Goal: Check status: Check status

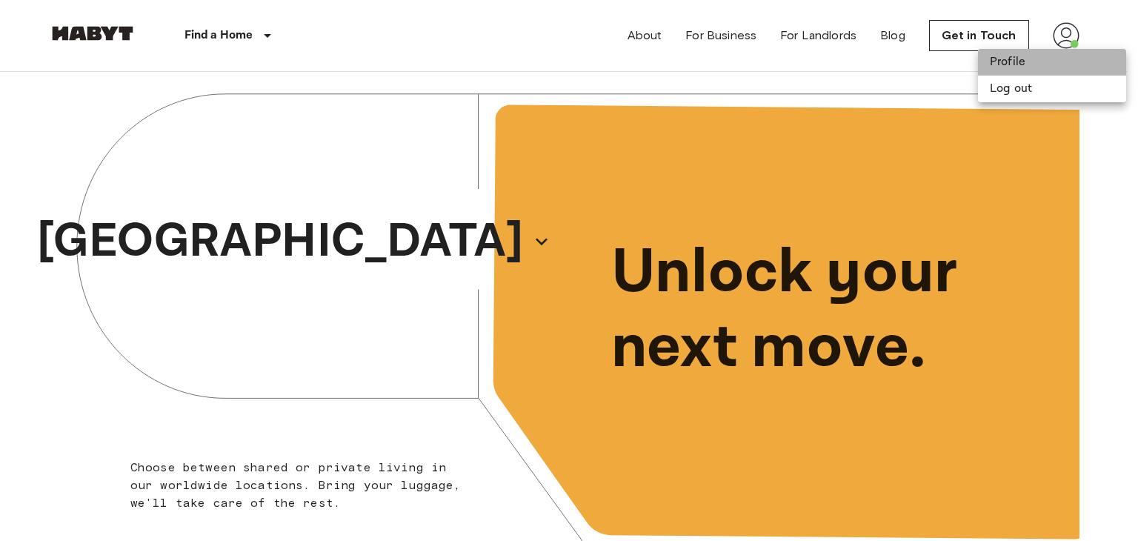
click at [1018, 63] on li "Profile" at bounding box center [1052, 62] width 148 height 27
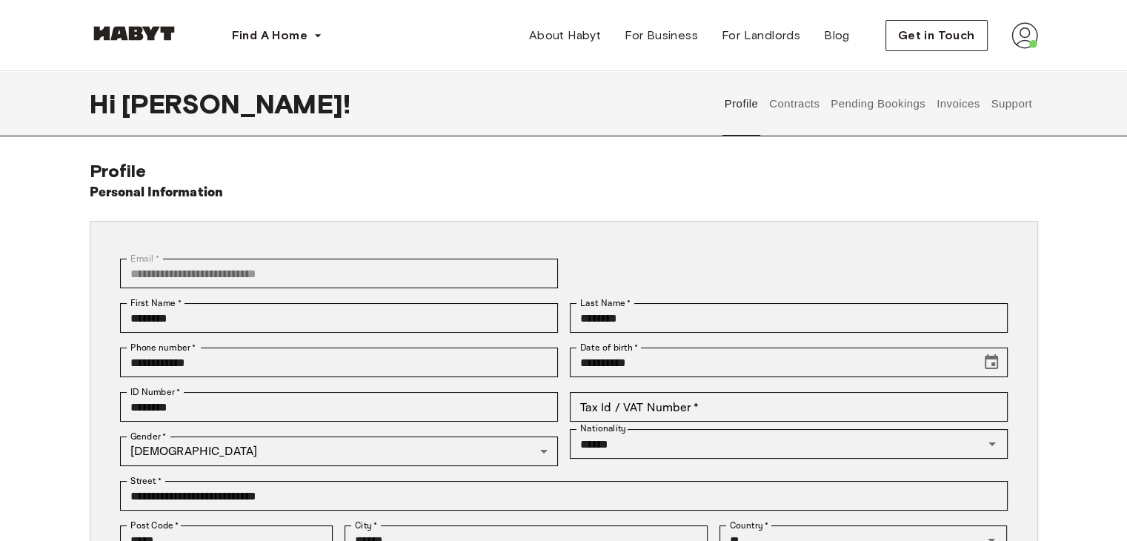
click at [813, 105] on button "Contracts" at bounding box center [795, 103] width 54 height 65
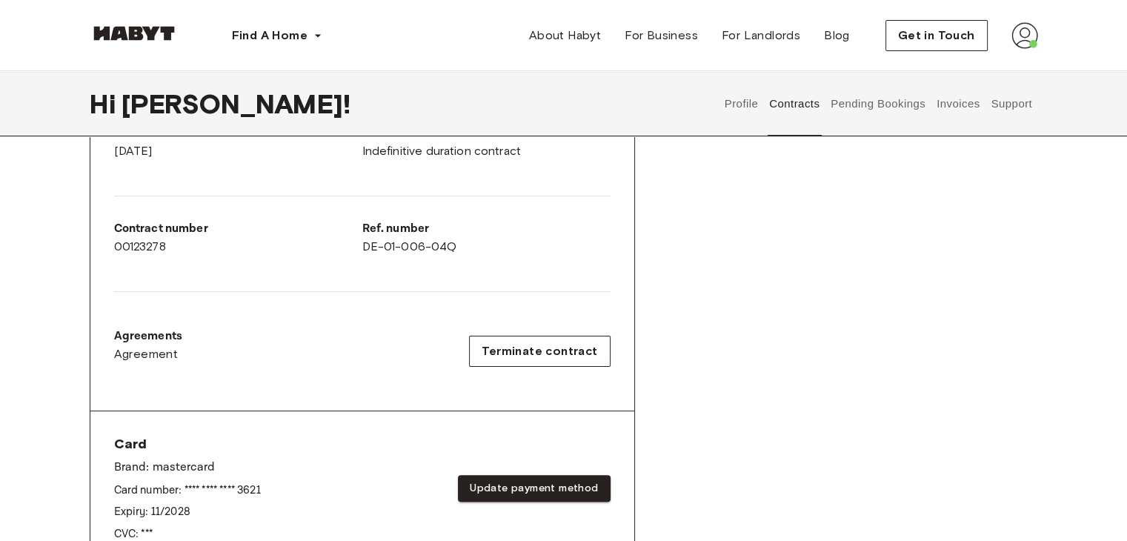
scroll to position [222, 0]
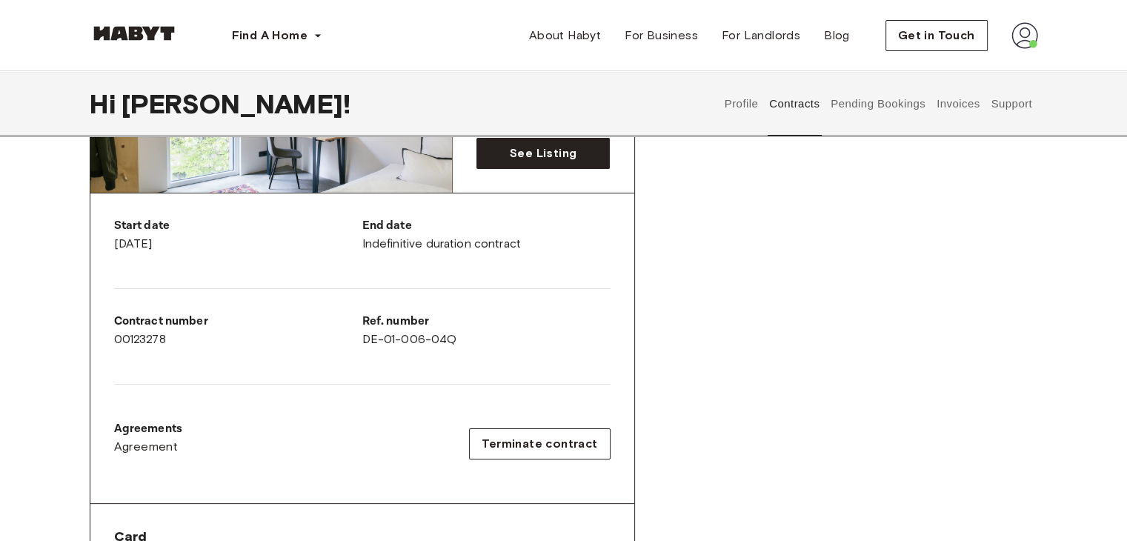
click at [849, 109] on button "Pending Bookings" at bounding box center [878, 103] width 99 height 65
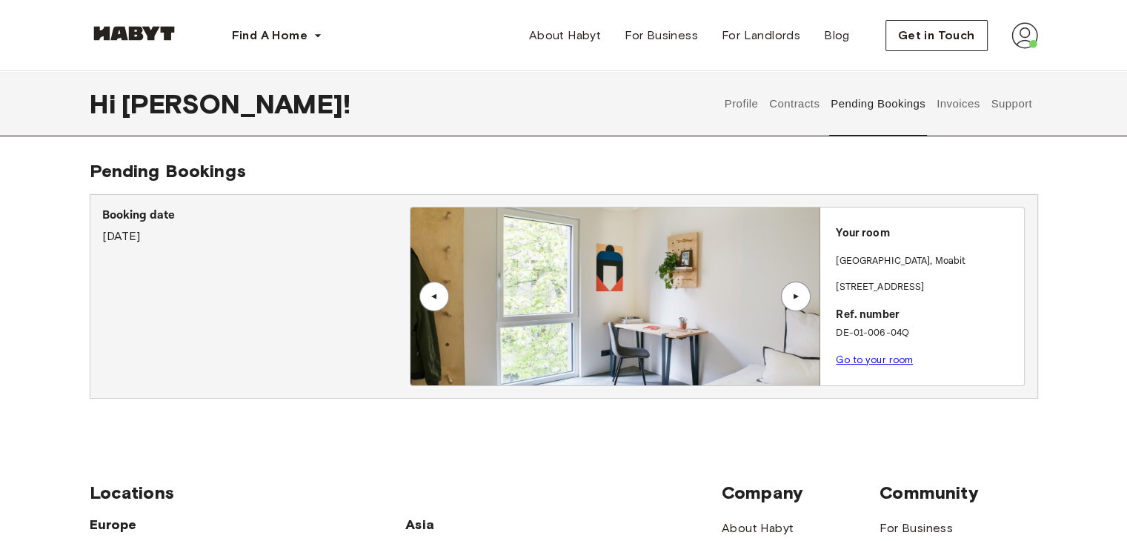
click at [586, 267] on img at bounding box center [615, 297] width 409 height 178
click at [863, 358] on link "Go to your room" at bounding box center [874, 359] width 77 height 11
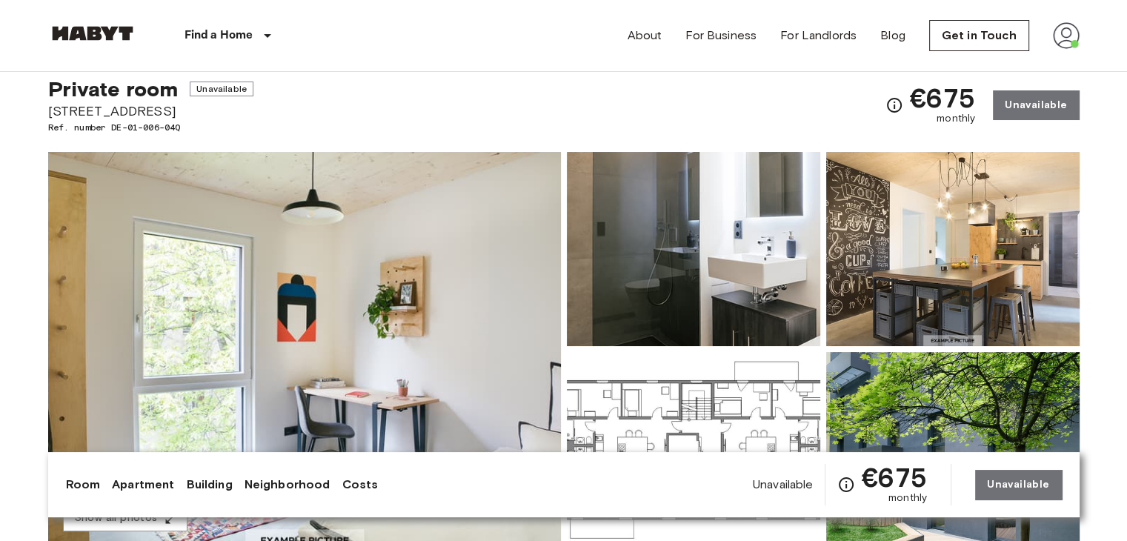
scroll to position [148, 0]
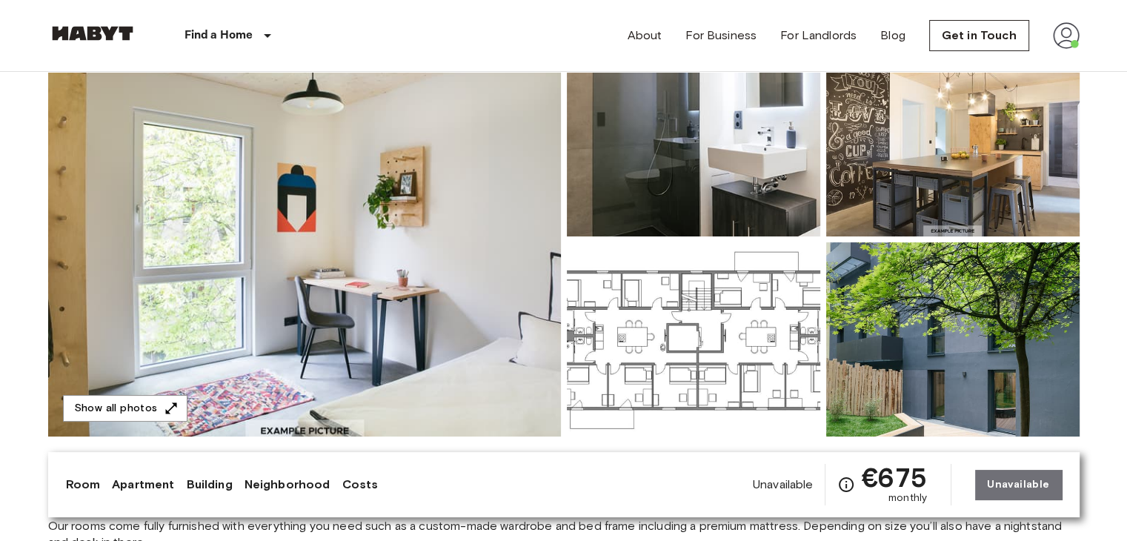
click at [403, 245] on img at bounding box center [304, 239] width 513 height 394
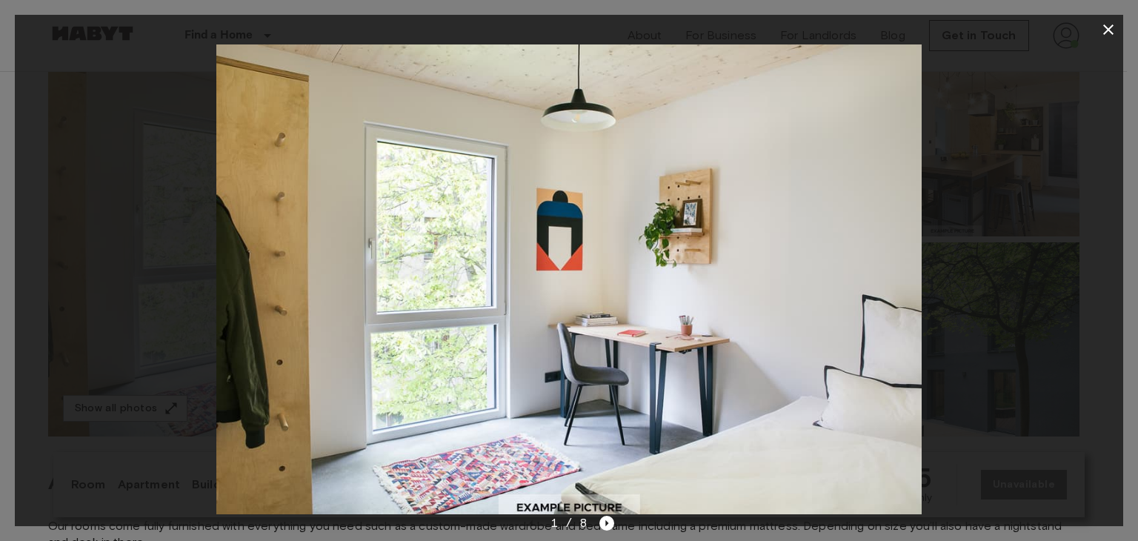
click at [1127, 168] on div at bounding box center [569, 270] width 1138 height 541
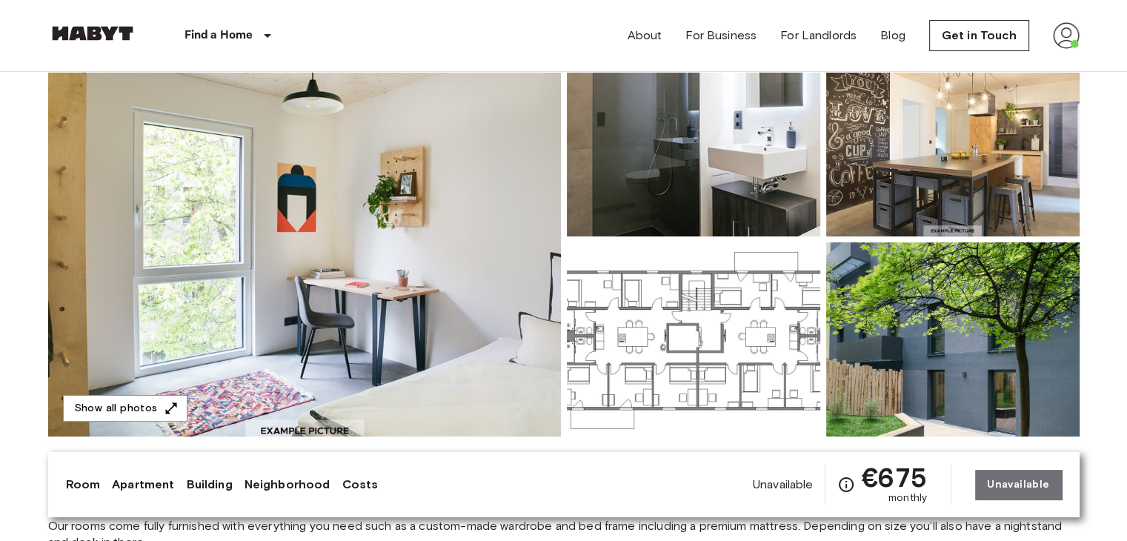
click at [377, 231] on img at bounding box center [304, 239] width 513 height 394
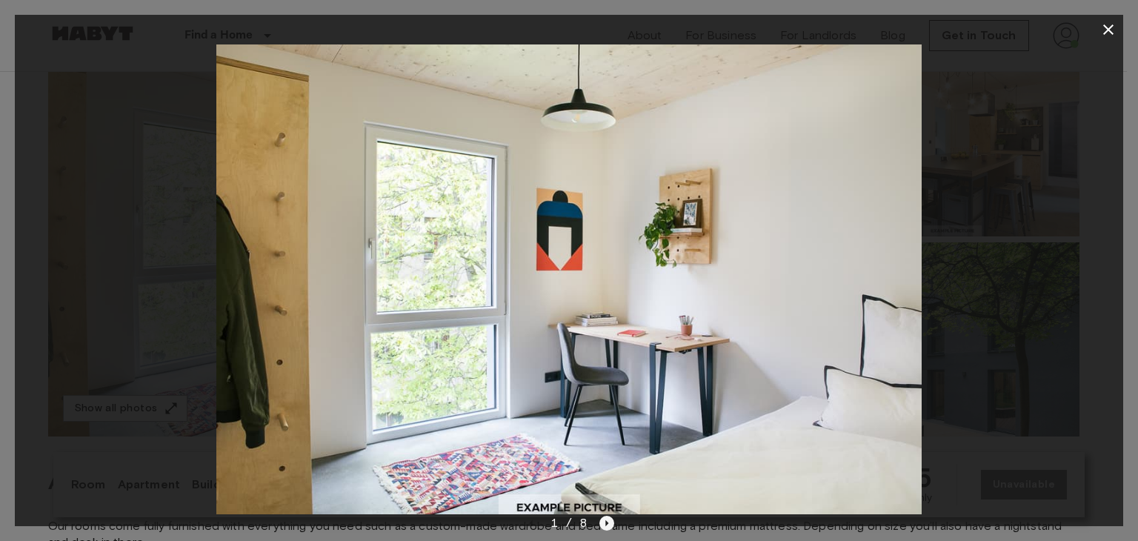
click at [606, 523] on icon "Next image" at bounding box center [607, 523] width 3 height 6
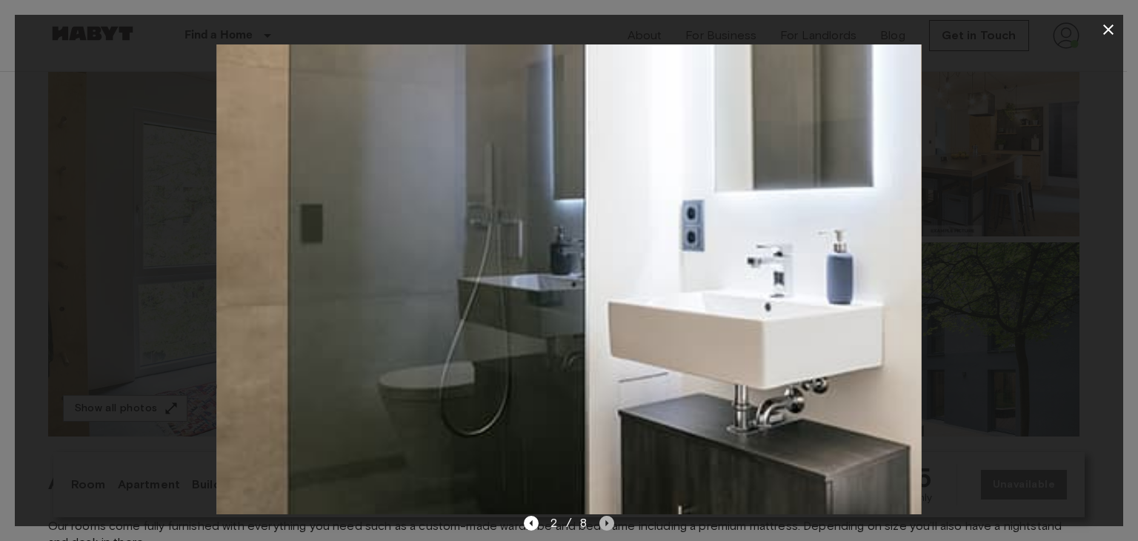
click at [606, 523] on icon "Next image" at bounding box center [607, 523] width 3 height 6
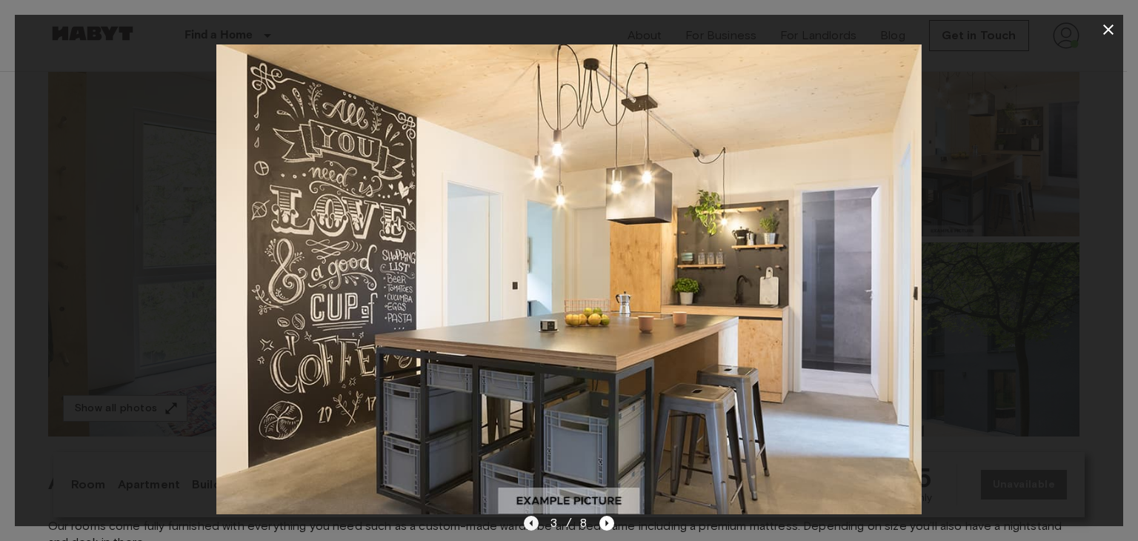
click at [530, 521] on icon "Previous image" at bounding box center [531, 523] width 15 height 15
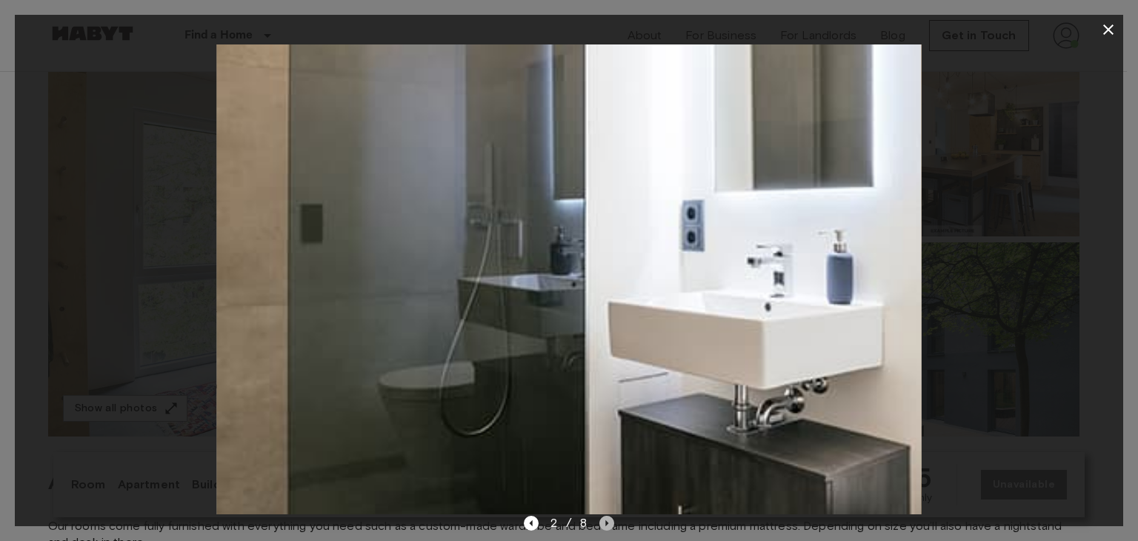
click at [610, 517] on icon "Next image" at bounding box center [607, 523] width 15 height 15
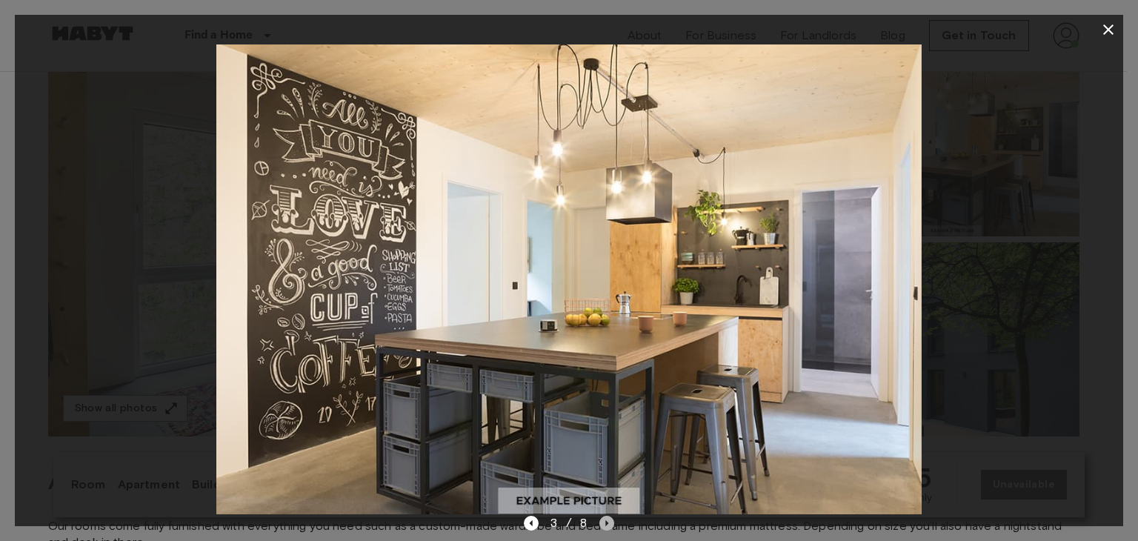
click at [610, 517] on icon "Next image" at bounding box center [607, 523] width 15 height 15
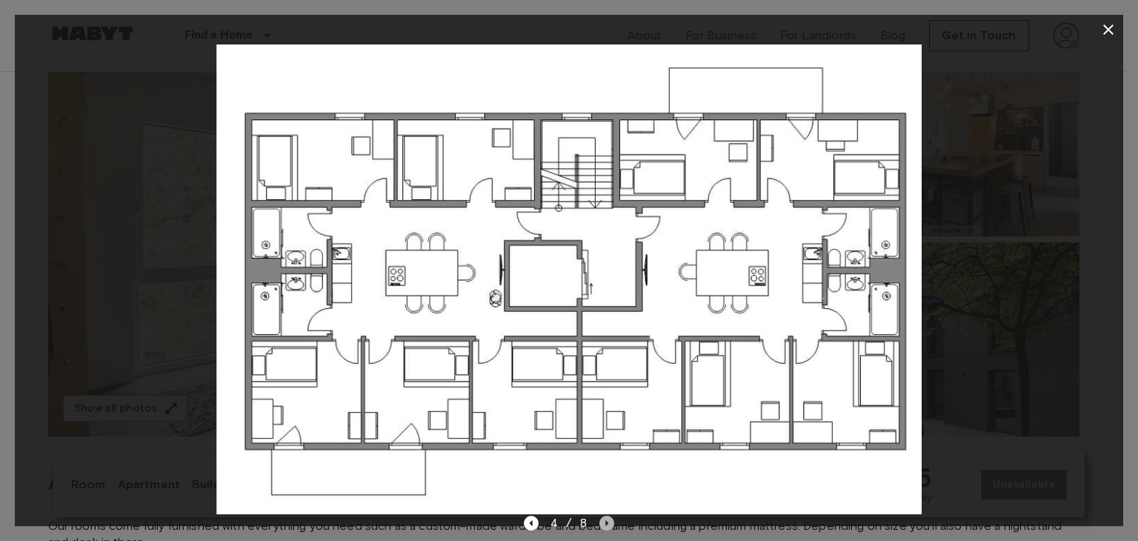
click at [610, 517] on icon "Next image" at bounding box center [607, 523] width 15 height 15
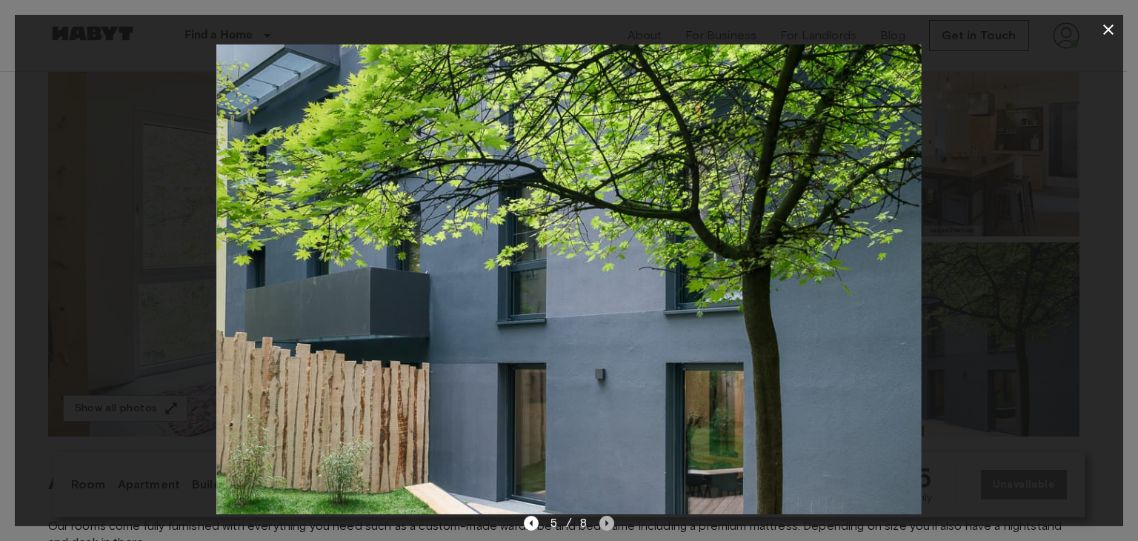
click at [610, 517] on icon "Next image" at bounding box center [607, 523] width 15 height 15
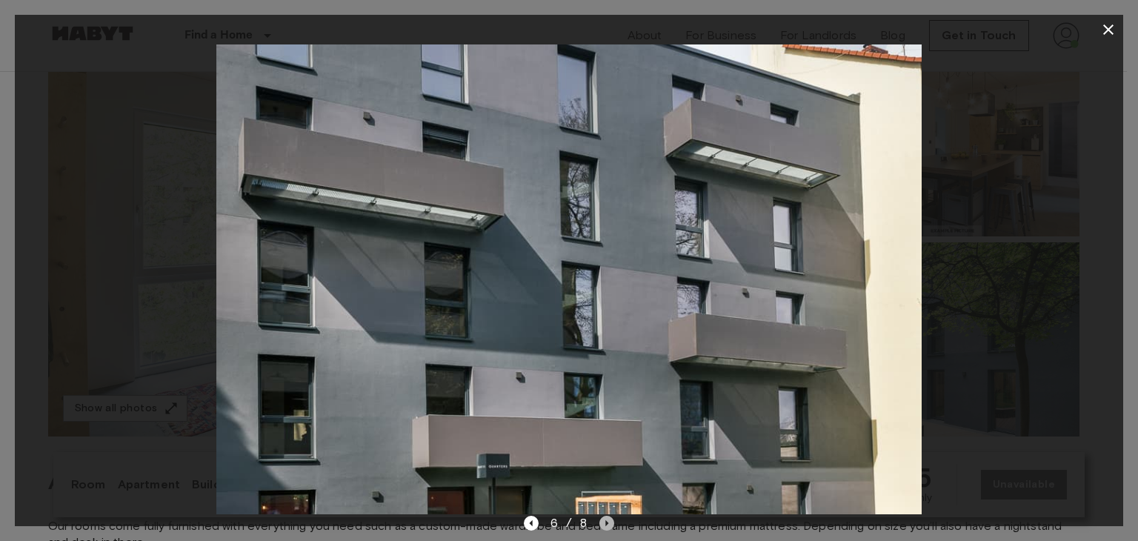
click at [610, 517] on icon "Next image" at bounding box center [607, 523] width 15 height 15
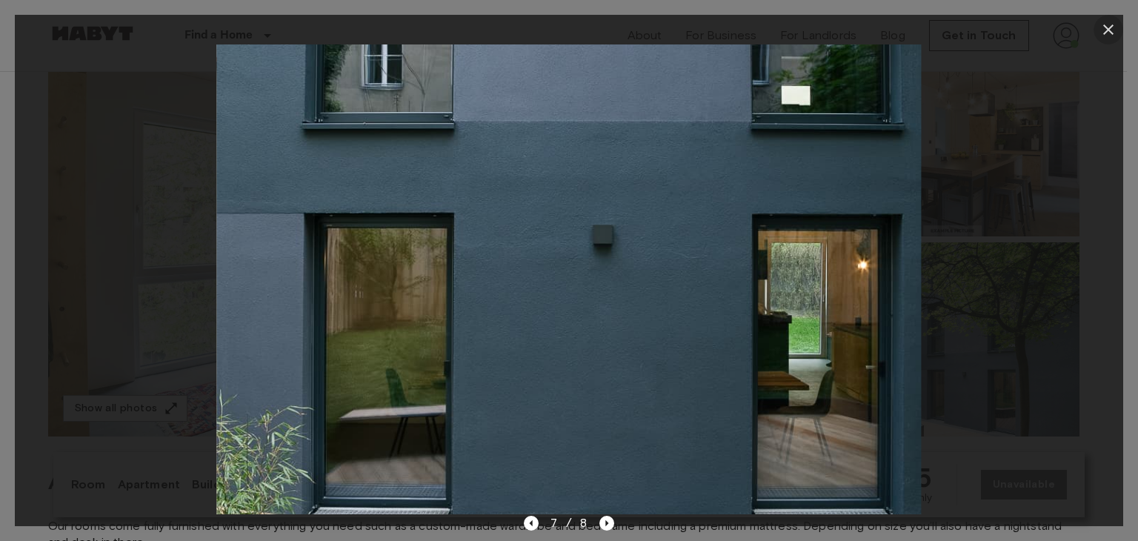
click at [1100, 33] on icon "button" at bounding box center [1109, 30] width 18 height 18
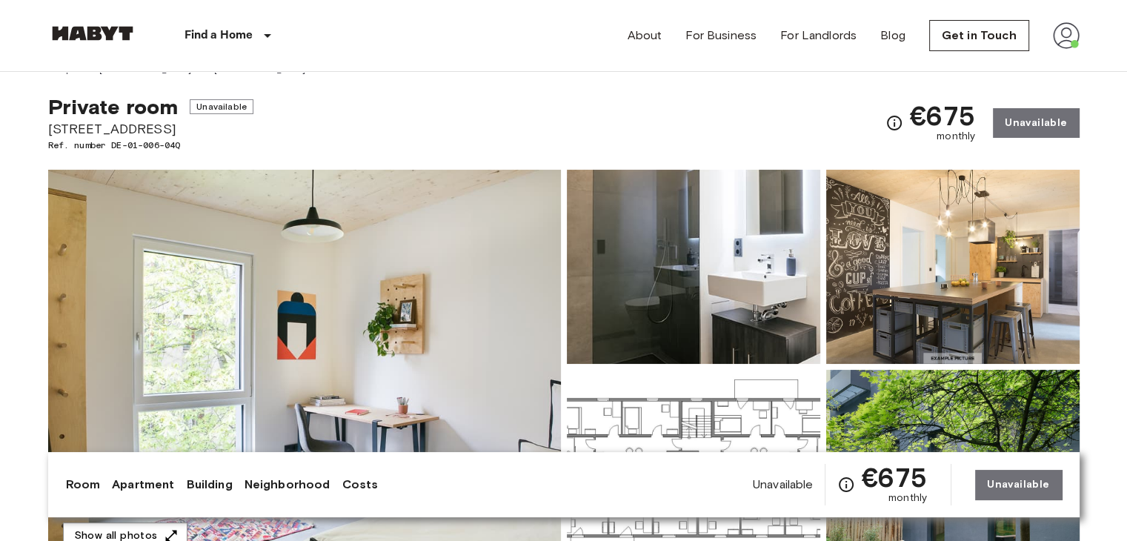
scroll to position [0, 0]
